Goal: Information Seeking & Learning: Learn about a topic

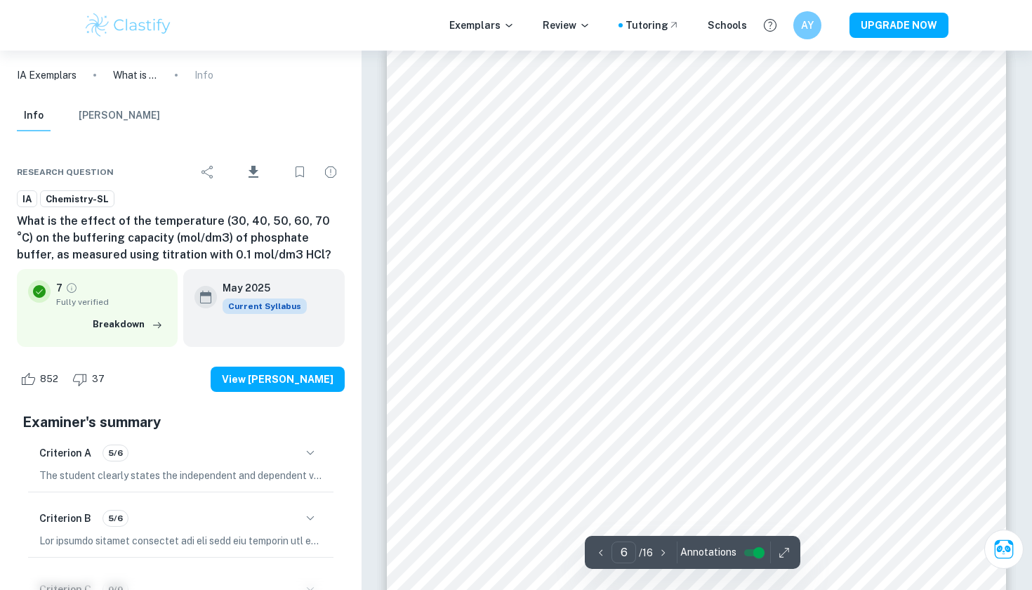
scroll to position [5752, 0]
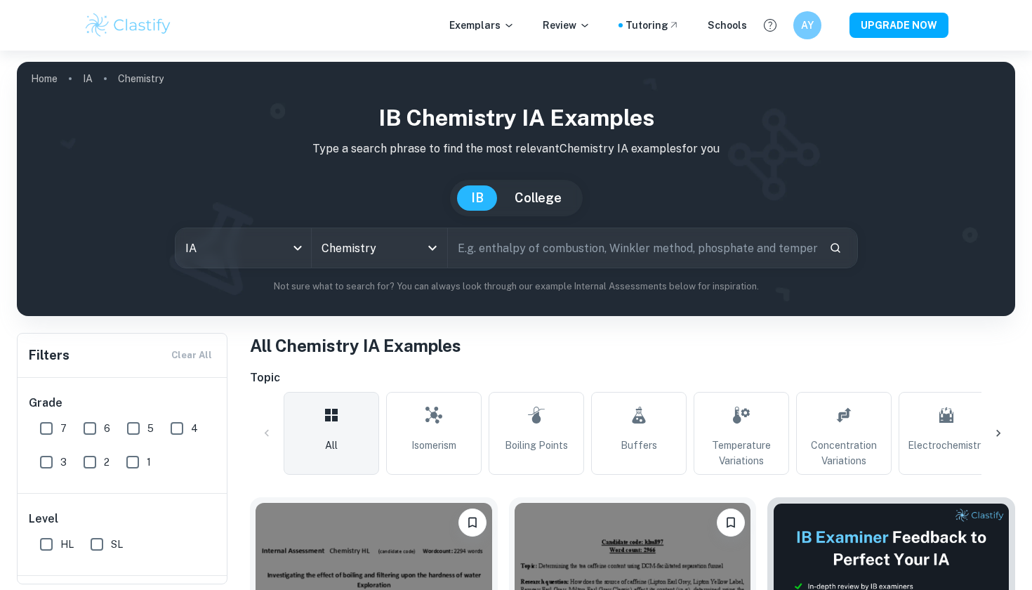
click at [509, 244] on input "text" at bounding box center [633, 247] width 370 height 39
paste input "How does the concentration of hydrochloric acid (HCl) affect the initial rate o…"
type input "How does the concentration of hydrochloric acid (HCl) affect the initial rate o…"
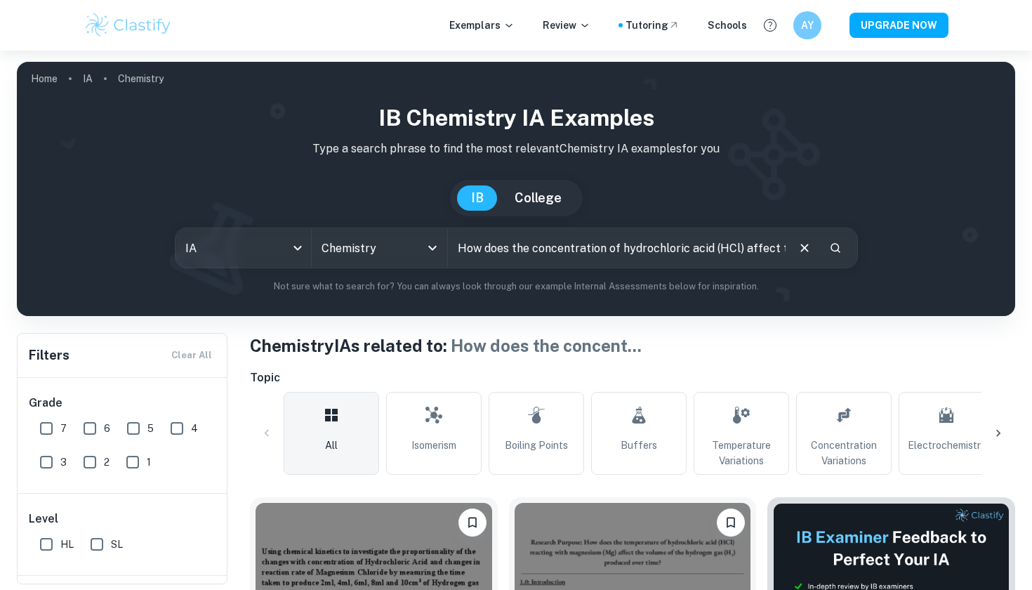
click at [808, 244] on icon "Clear" at bounding box center [804, 247] width 15 height 15
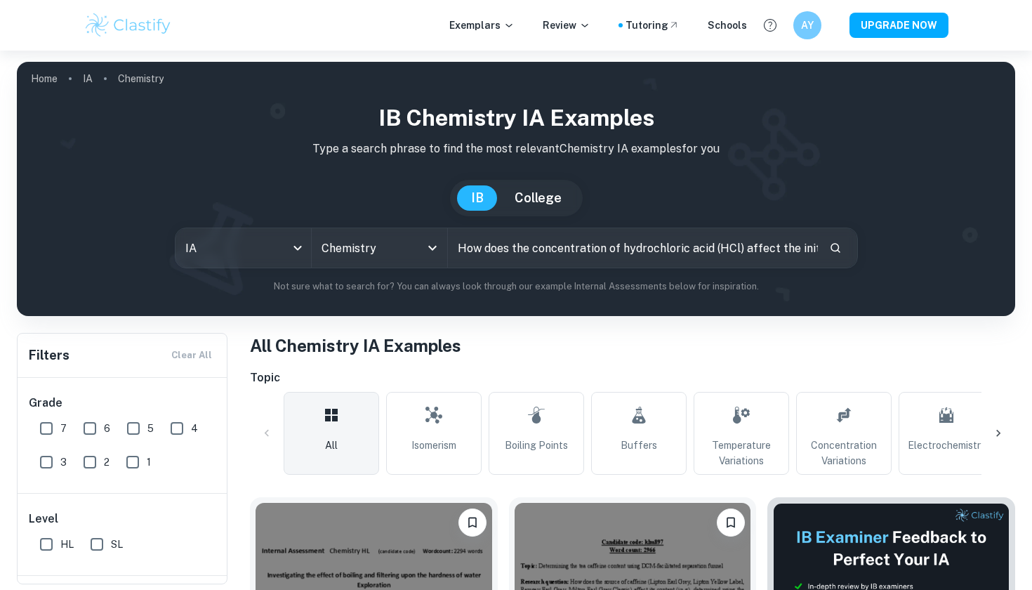
click at [768, 239] on input "How does the concentration of hydrochloric acid (HCl) affect the initial rate o…" at bounding box center [633, 247] width 370 height 39
type input "rate"
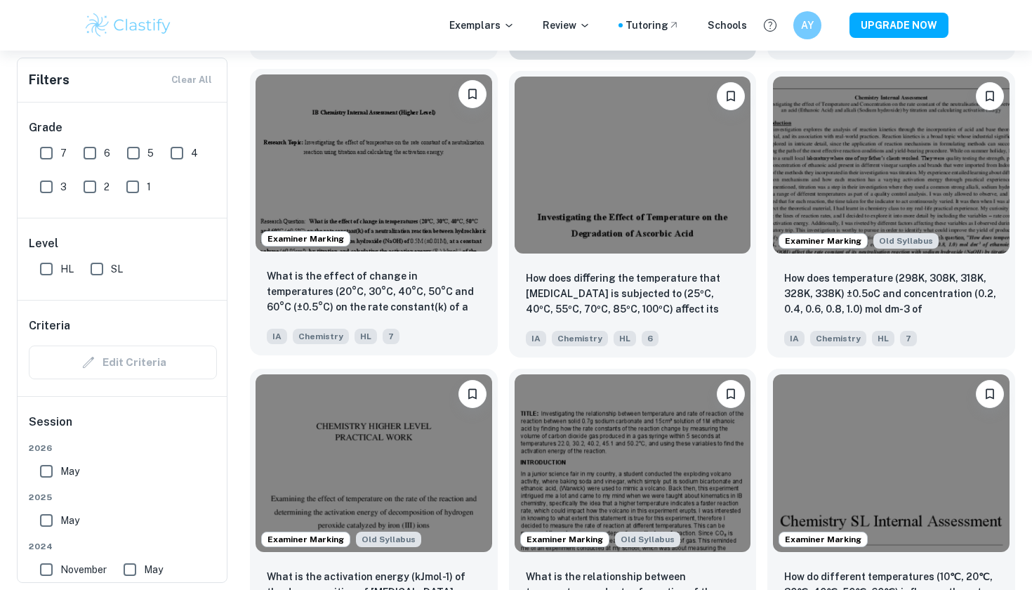
scroll to position [2807, 0]
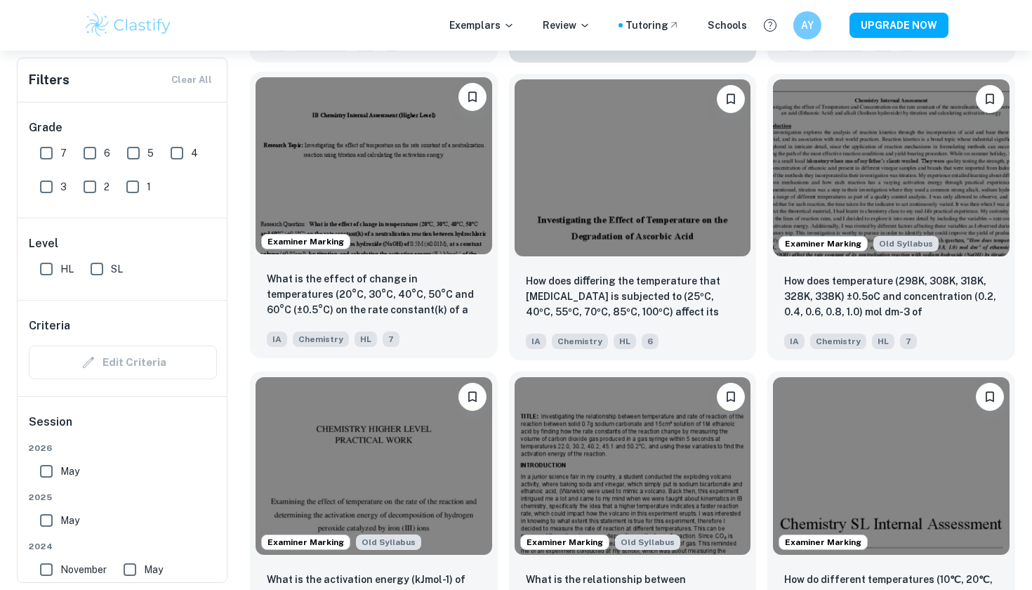
click at [446, 212] on img at bounding box center [373, 165] width 237 height 177
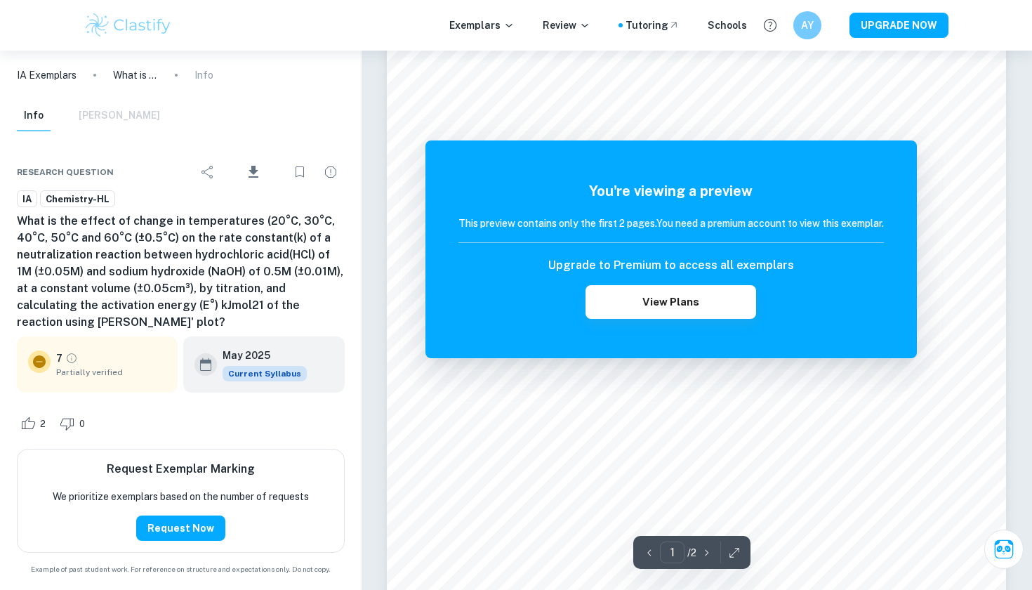
scroll to position [143, 0]
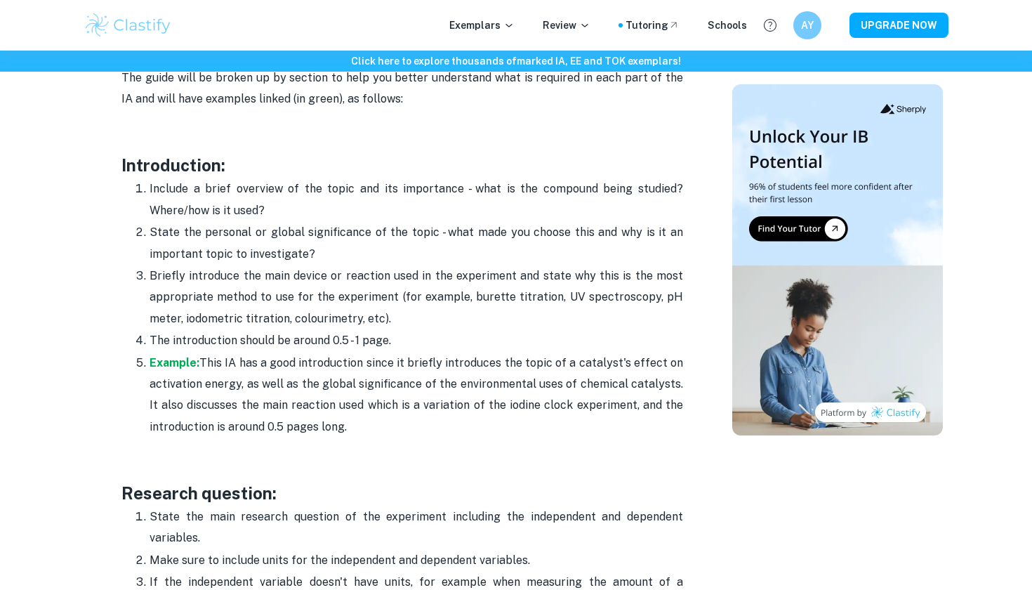
scroll to position [894, 0]
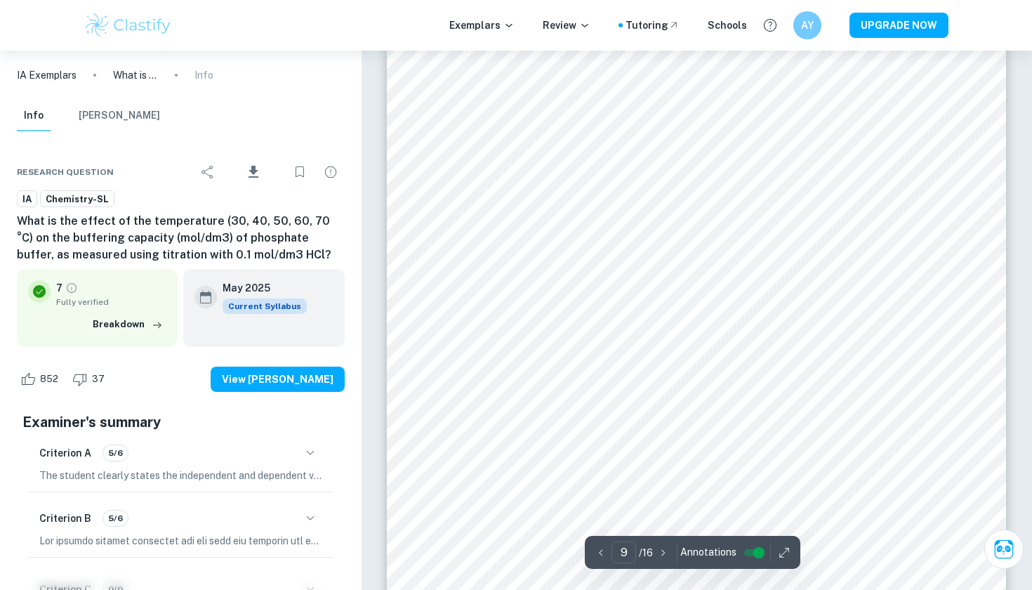
scroll to position [7683, 0]
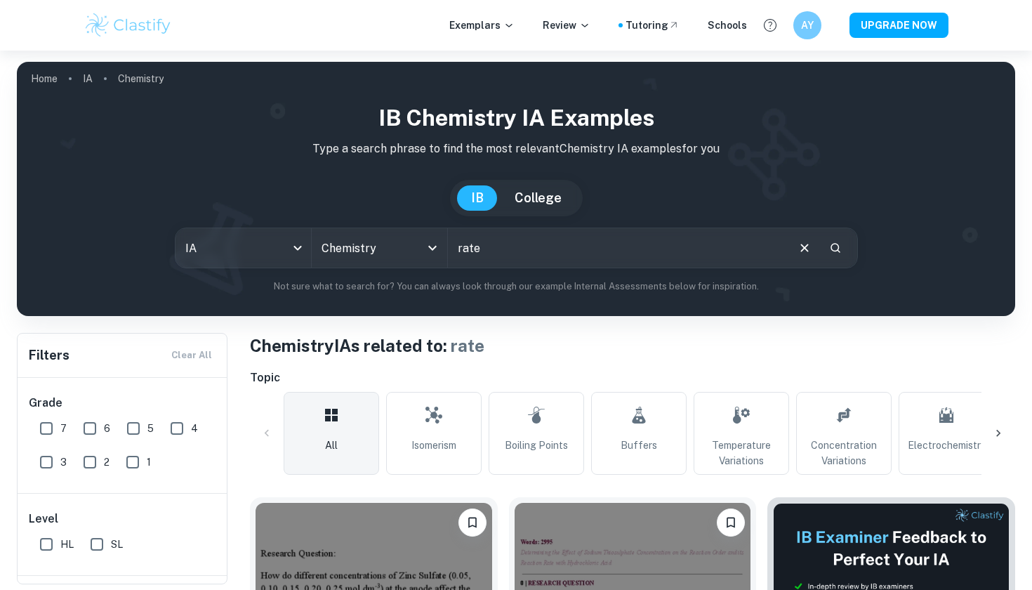
drag, startPoint x: 580, startPoint y: 259, endPoint x: 456, endPoint y: 239, distance: 125.8
click at [456, 239] on input "rate" at bounding box center [617, 247] width 338 height 39
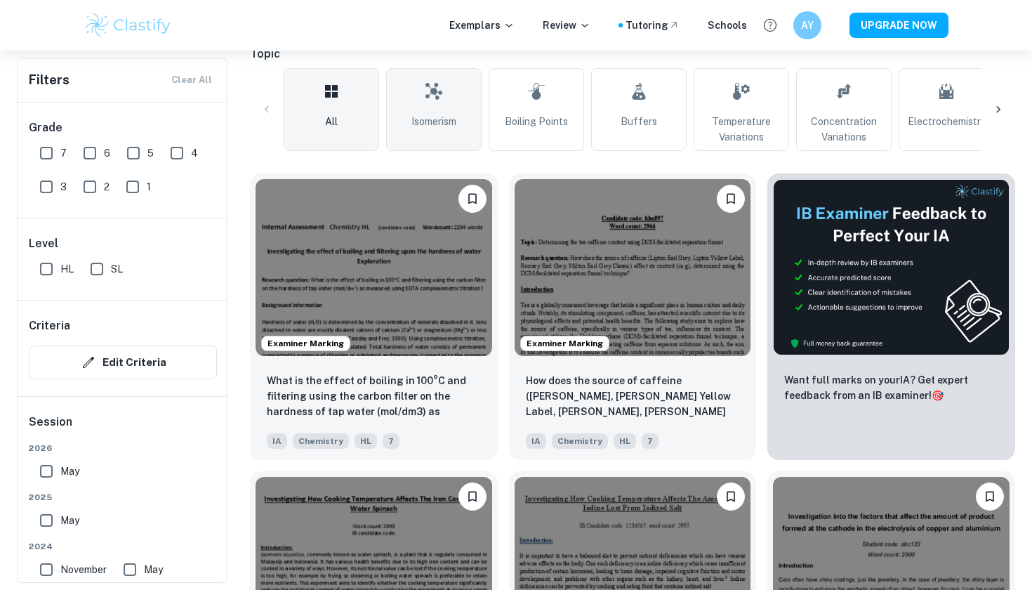
scroll to position [322, 0]
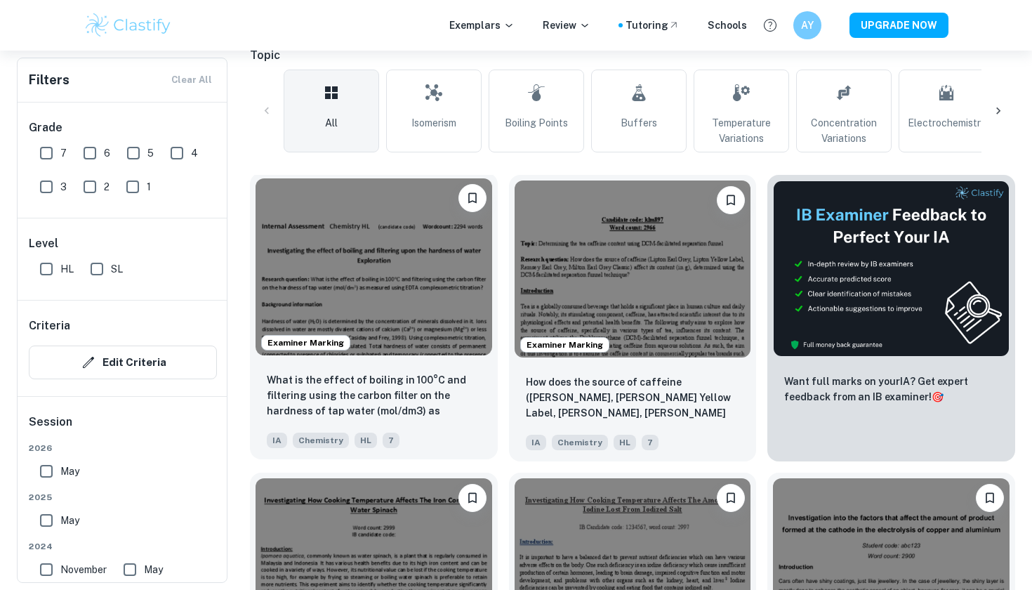
click at [427, 286] on img at bounding box center [373, 266] width 237 height 177
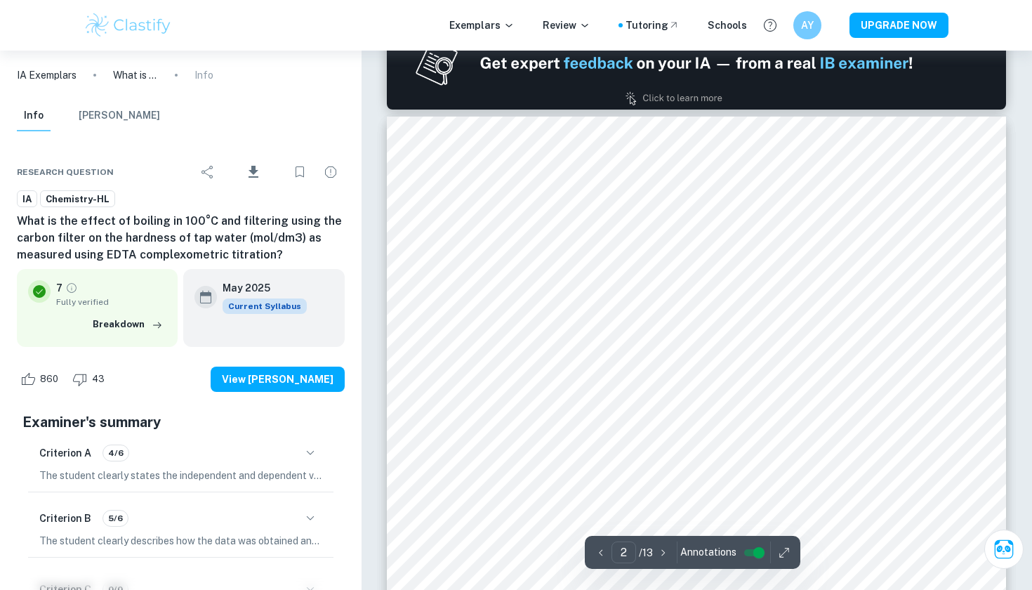
scroll to position [929, 0]
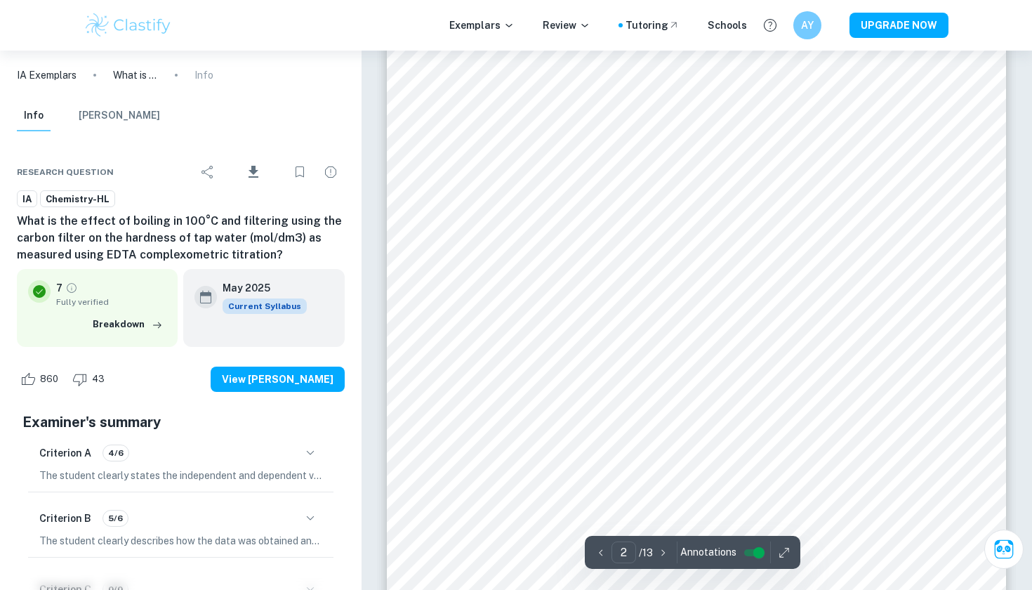
type input "1"
